Goal: Transaction & Acquisition: Book appointment/travel/reservation

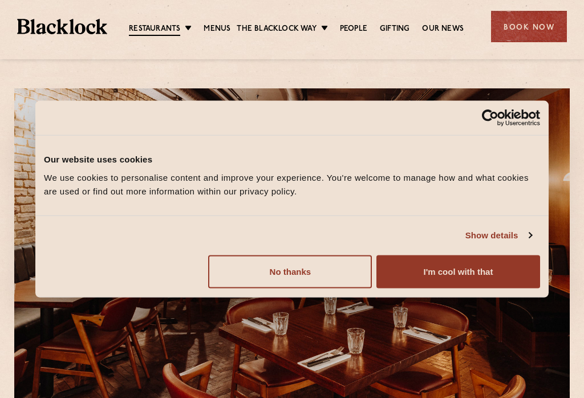
click at [530, 23] on div "Book Now" at bounding box center [529, 26] width 76 height 31
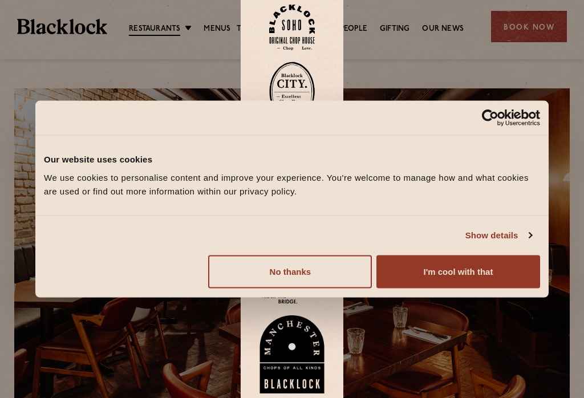
click at [436, 276] on button "I'm cool with that" at bounding box center [458, 271] width 164 height 33
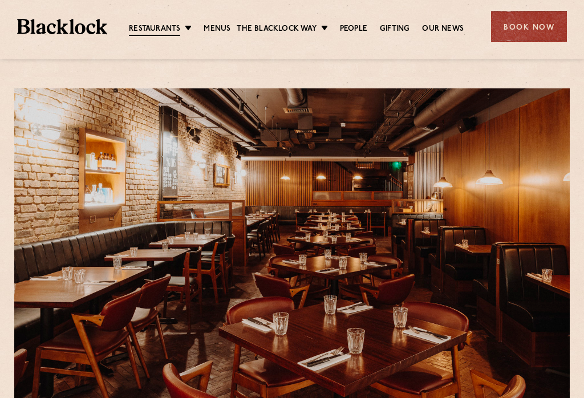
click at [530, 20] on div "Book Now" at bounding box center [529, 26] width 76 height 31
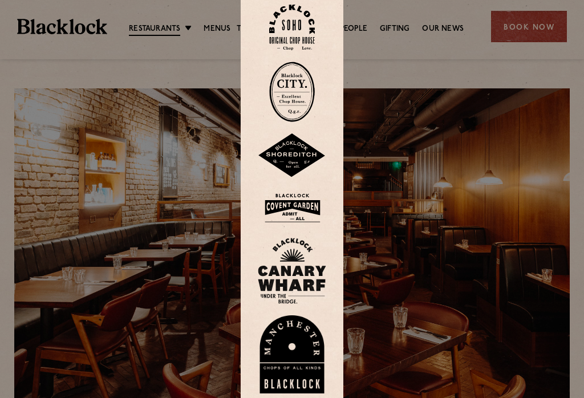
click at [289, 29] on img at bounding box center [292, 28] width 46 height 46
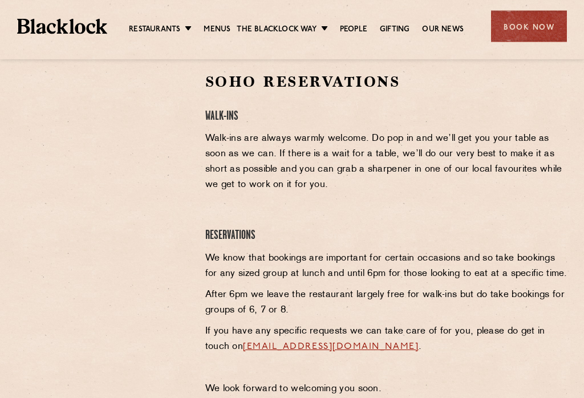
scroll to position [373, 0]
click at [527, 17] on div "Book Now" at bounding box center [529, 26] width 76 height 31
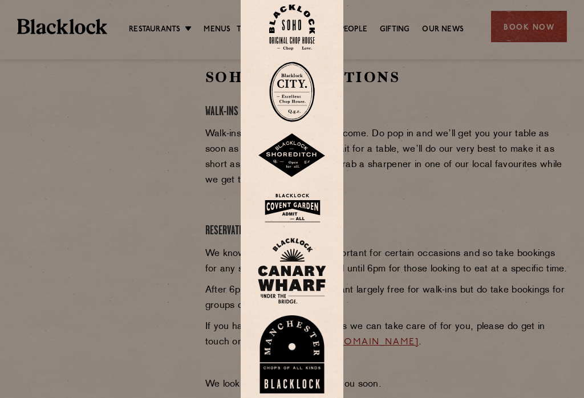
scroll to position [391, 0]
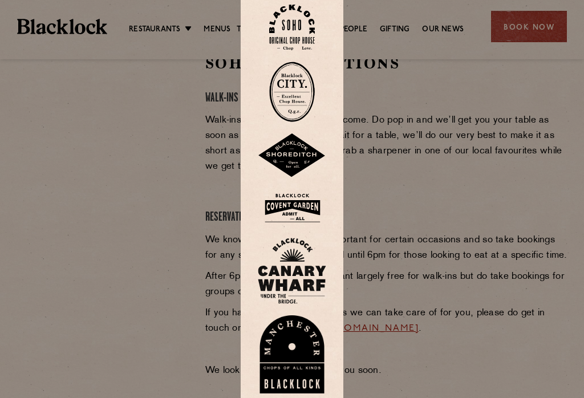
click at [291, 215] on img at bounding box center [292, 207] width 68 height 37
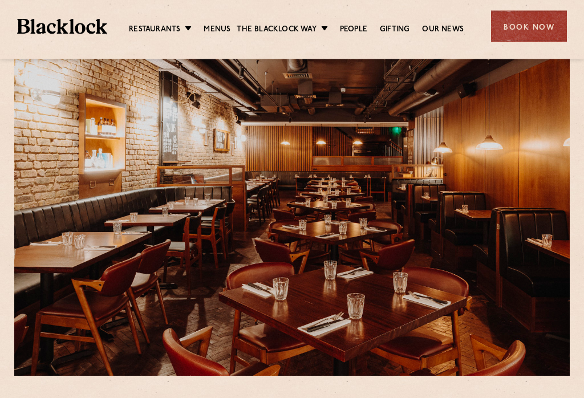
scroll to position [35, 0]
click at [517, 21] on div "Book Now" at bounding box center [529, 26] width 76 height 31
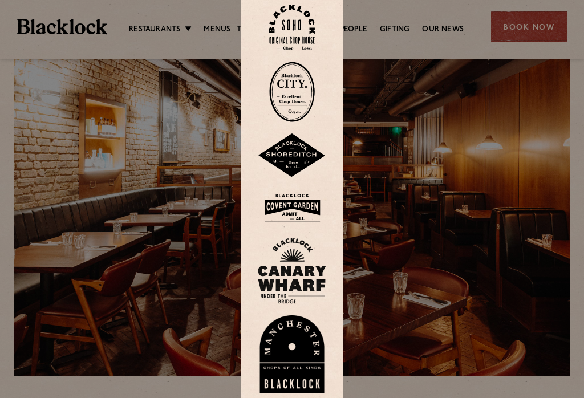
click at [282, 217] on img at bounding box center [292, 207] width 68 height 37
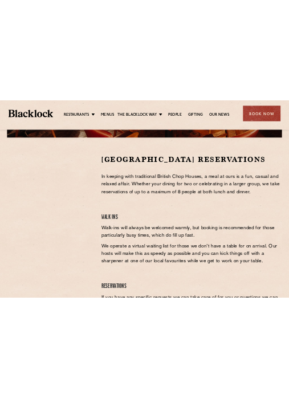
scroll to position [291, 0]
